Goal: Contribute content

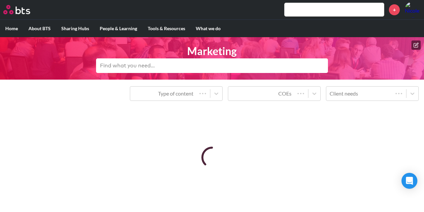
click at [419, 42] on button at bounding box center [415, 44] width 9 height 9
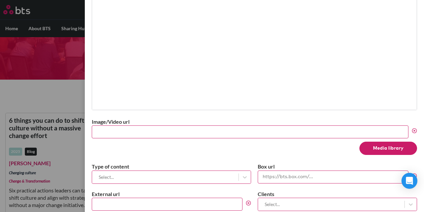
scroll to position [232, 0]
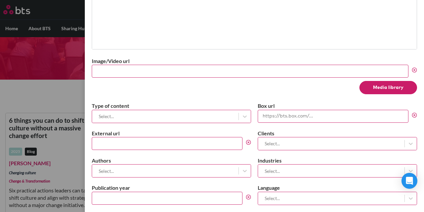
click at [181, 138] on input "External url" at bounding box center [167, 143] width 151 height 13
paste input "[URL][DOMAIN_NAME]"
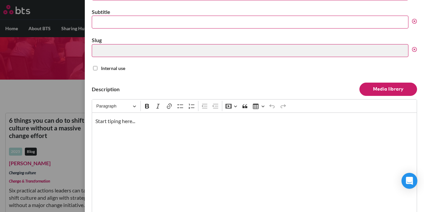
scroll to position [33, 0]
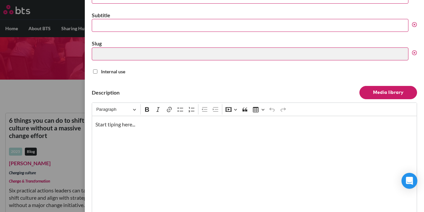
type input "[URL][DOMAIN_NAME]"
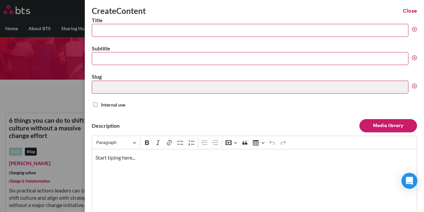
click at [112, 31] on input "Title" at bounding box center [250, 30] width 316 height 13
paste input "Strategy isn’t set anymore. It’s adapted."
type input "Strategy isn’t set anymore. It’s adapted."
type input "strategy-isnt-set-anymore-its-adapted"
type input "Strategy isn’t set anymore. It’s adapted."
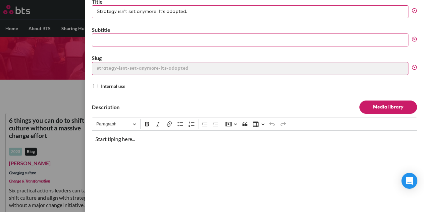
scroll to position [33, 0]
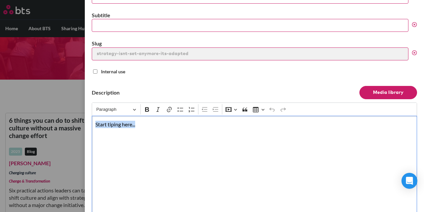
drag, startPoint x: 142, startPoint y: 123, endPoint x: 87, endPoint y: 123, distance: 54.9
click at [87, 123] on div "Create Content Close Title Strategy isn’t set anymore. It’s adapted. Subtitle S…" at bounding box center [254, 106] width 339 height 212
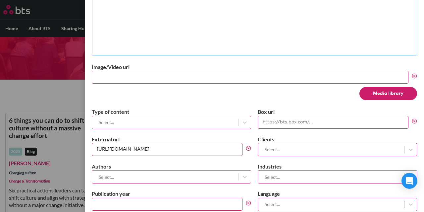
scroll to position [232, 0]
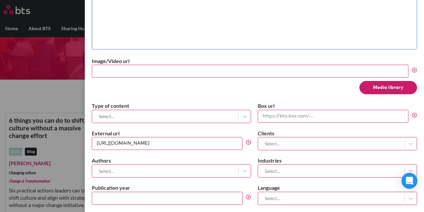
click at [166, 112] on div at bounding box center [165, 116] width 140 height 8
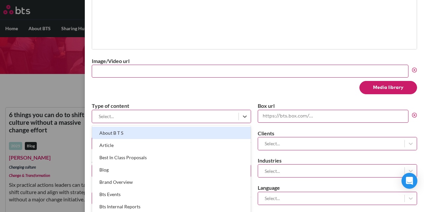
scroll to position [14, 0]
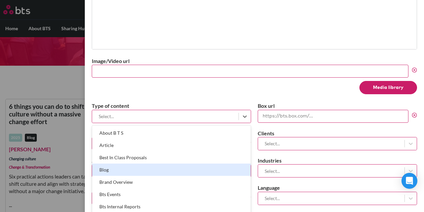
click at [147, 170] on div "Blog" at bounding box center [171, 169] width 159 height 12
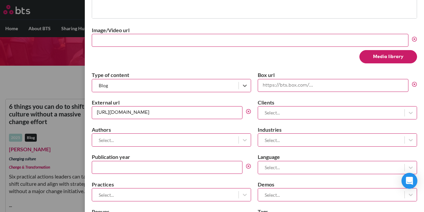
scroll to position [298, 0]
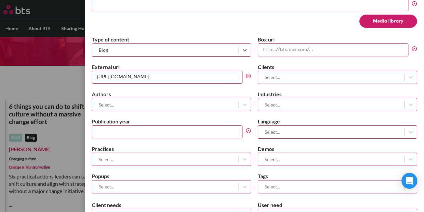
click at [206, 105] on div at bounding box center [165, 104] width 140 height 8
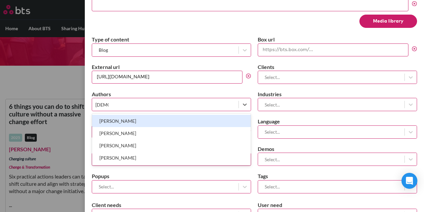
type input "kathr"
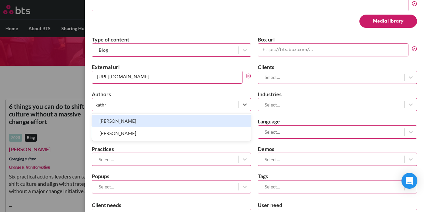
click at [204, 121] on div "[PERSON_NAME]" at bounding box center [171, 121] width 159 height 12
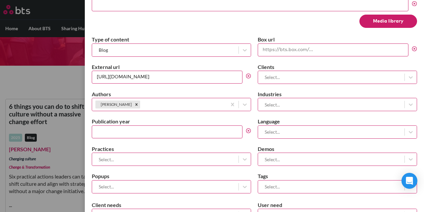
click at [187, 130] on input "Publication year" at bounding box center [167, 131] width 151 height 13
type input "2025"
click at [199, 159] on div at bounding box center [165, 159] width 140 height 8
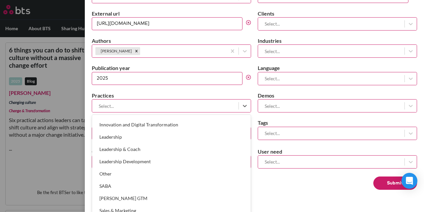
scroll to position [173, 0]
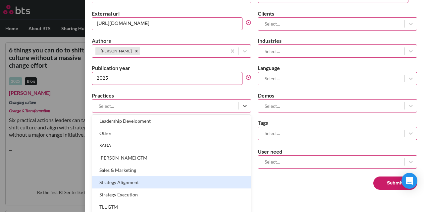
click at [213, 176] on div "Strategy Alignment" at bounding box center [171, 182] width 159 height 12
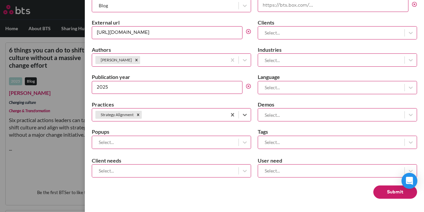
scroll to position [339, 0]
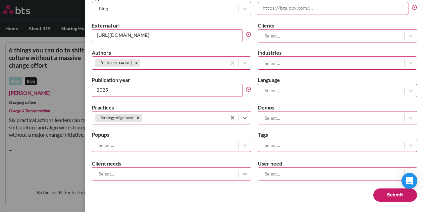
click at [241, 170] on icon at bounding box center [244, 173] width 7 height 7
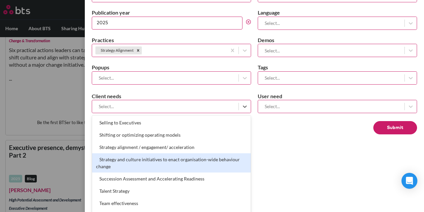
scroll to position [339, 0]
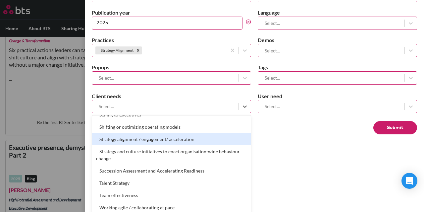
click at [205, 137] on div "Strategy alignment / engagement/ acceleration" at bounding box center [171, 139] width 159 height 12
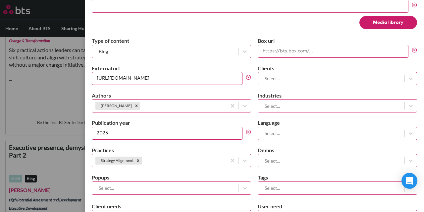
scroll to position [306, 0]
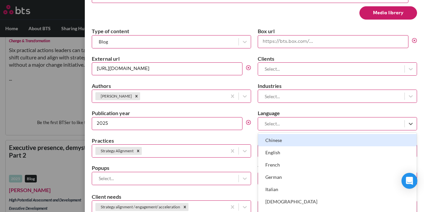
click at [286, 121] on div at bounding box center [331, 123] width 140 height 8
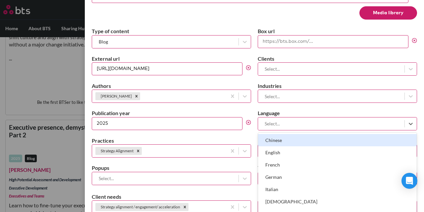
scroll to position [161, 0]
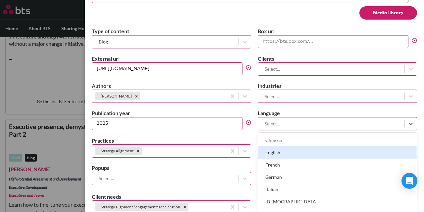
click at [283, 148] on div "English" at bounding box center [337, 152] width 159 height 12
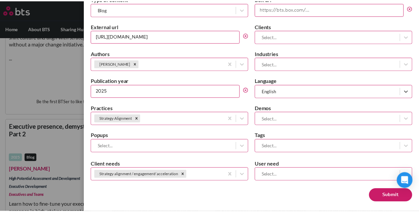
scroll to position [339, 0]
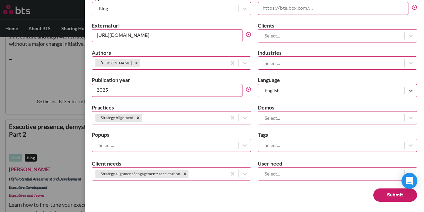
click at [381, 192] on button "Submit" at bounding box center [395, 194] width 44 height 13
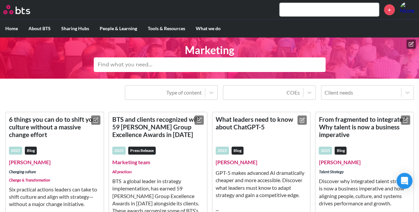
scroll to position [0, 0]
